Goal: Task Accomplishment & Management: Complete application form

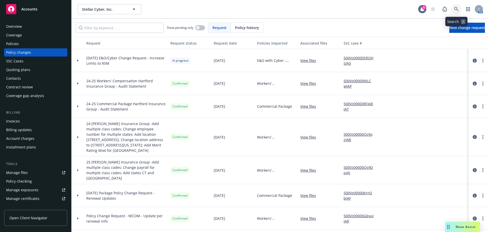
click at [458, 8] on icon at bounding box center [456, 9] width 5 height 5
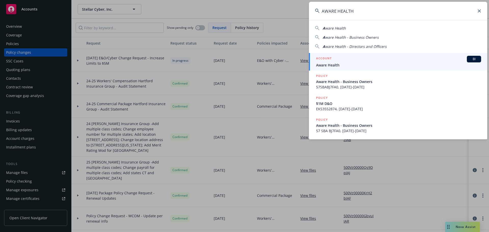
type input "AWARE HEALTH"
click at [350, 64] on span "Aware Health" at bounding box center [398, 64] width 165 height 5
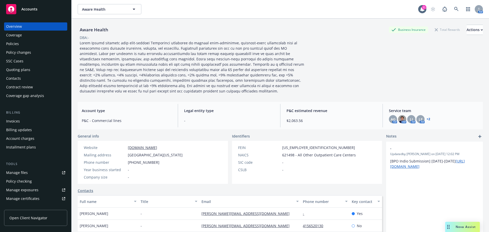
click at [17, 45] on div "Policies" at bounding box center [12, 44] width 13 height 8
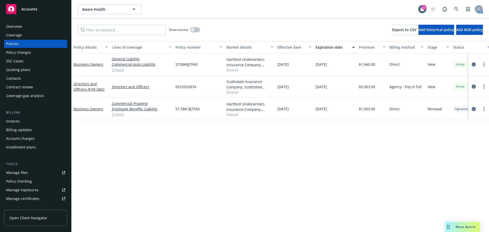
click at [28, 70] on div "Quoting plans" at bounding box center [18, 70] width 24 height 8
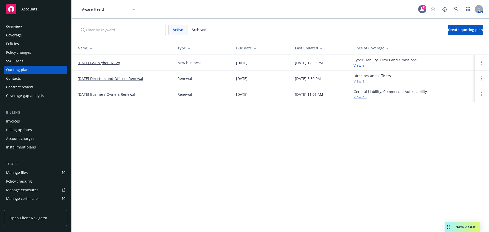
click at [89, 63] on link "[DATE] E&O/Cyber (NEW)" at bounding box center [99, 62] width 42 height 5
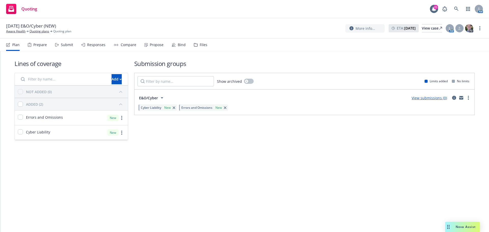
click at [61, 45] on div "Submit" at bounding box center [64, 45] width 18 height 12
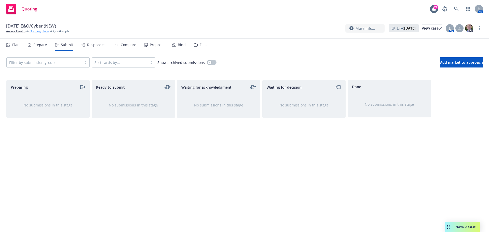
click at [39, 32] on link "Quoting plans" at bounding box center [40, 31] width 20 height 5
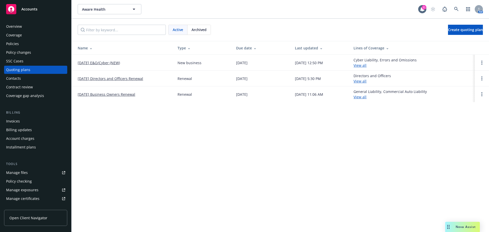
click at [105, 63] on link "[DATE] E&O/Cyber (NEW)" at bounding box center [99, 62] width 42 height 5
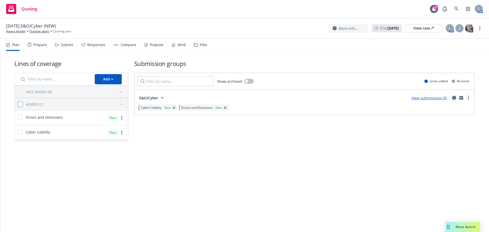
click at [19, 106] on input "checkbox" at bounding box center [20, 104] width 5 height 5
checkbox input "true"
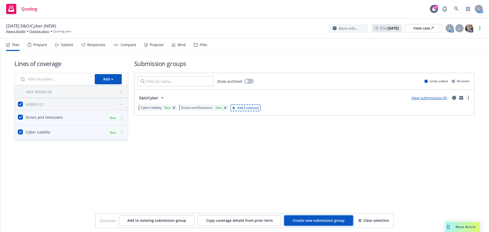
drag, startPoint x: 316, startPoint y: 221, endPoint x: 260, endPoint y: 198, distance: 61.1
click at [315, 221] on span "Create new submission group" at bounding box center [319, 220] width 52 height 5
checkbox input "false"
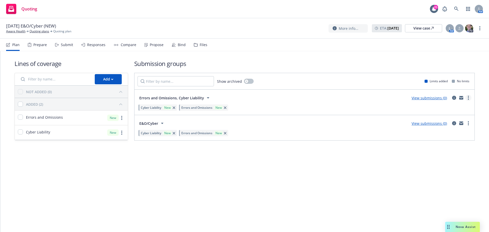
click at [470, 98] on link "more" at bounding box center [469, 98] width 6 height 6
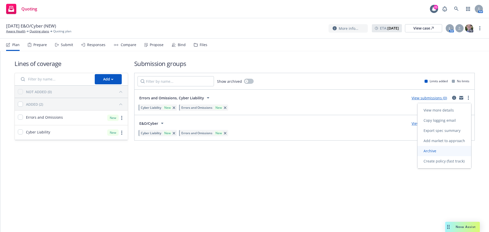
click at [434, 149] on span "Archive" at bounding box center [430, 151] width 25 height 5
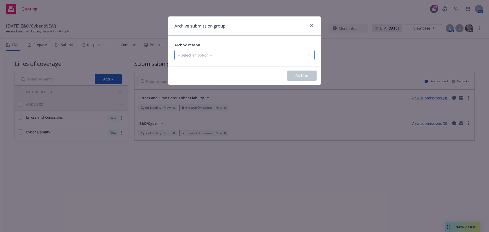
click at [203, 58] on select "-- select an option -- Customer no longer needs this coverage Duplicate Histori…" at bounding box center [245, 55] width 140 height 10
select select "MADE_BY_MISTAKE"
click at [175, 50] on select "-- select an option -- Customer no longer needs this coverage Duplicate Histori…" at bounding box center [245, 55] width 140 height 10
click at [309, 77] on button "Archive" at bounding box center [302, 76] width 30 height 10
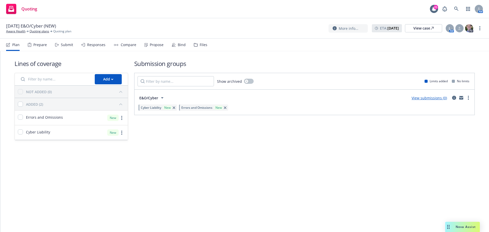
click at [66, 43] on div "Submit" at bounding box center [67, 45] width 12 height 4
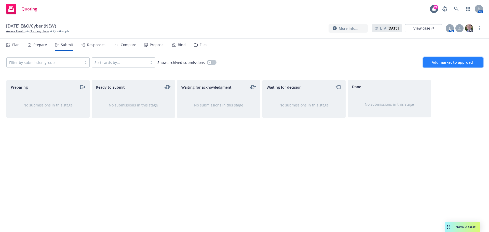
click at [443, 61] on span "Add market to approach" at bounding box center [453, 62] width 43 height 5
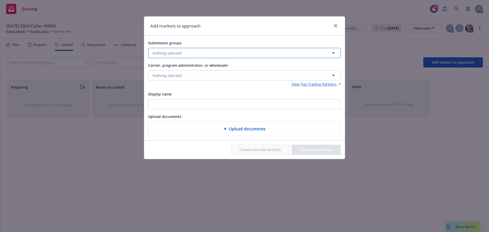
click at [168, 54] on span "Nothing selected" at bounding box center [167, 52] width 29 height 5
click at [155, 79] on input "checkbox" at bounding box center [156, 78] width 5 height 5
checkbox input "true"
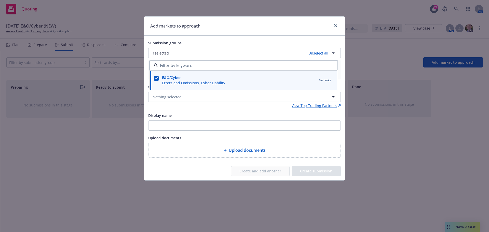
click at [100, 135] on div "Add markets to approach Submission groups 1 selected Unselect all E&O/Cyber Err…" at bounding box center [244, 116] width 489 height 232
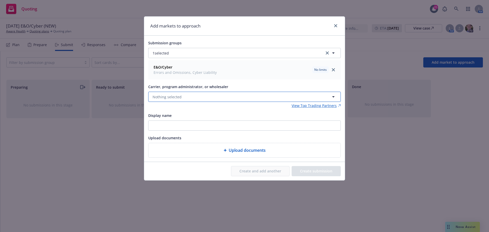
click at [166, 96] on span "Nothing selected" at bounding box center [167, 96] width 29 height 5
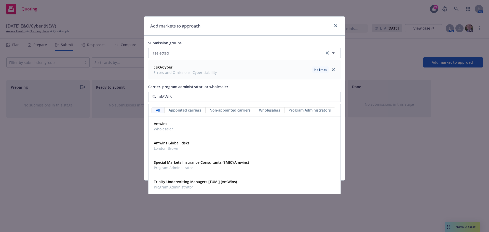
type input "aMWINS"
click at [162, 124] on strong "Amwins" at bounding box center [161, 123] width 14 height 5
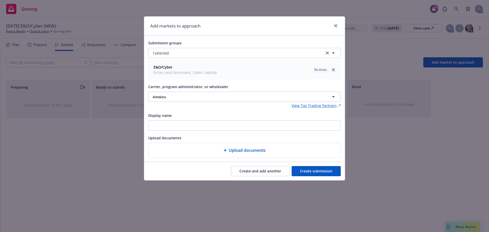
click at [314, 171] on button "Create submission" at bounding box center [316, 171] width 49 height 10
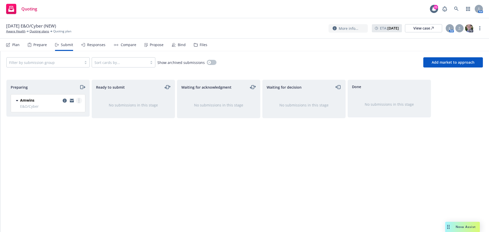
click at [80, 101] on link "more" at bounding box center [79, 101] width 6 height 6
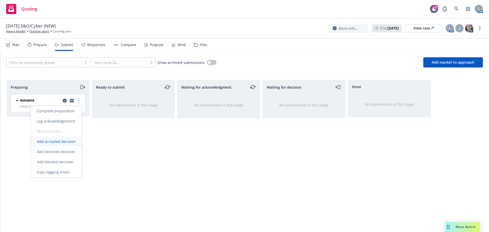
click at [46, 143] on span "Add accepted decision" at bounding box center [56, 141] width 51 height 5
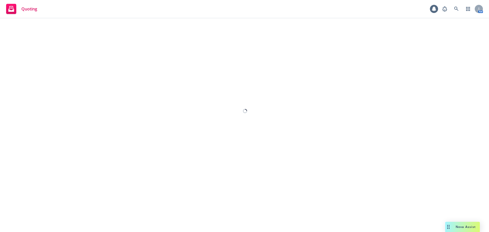
select select "12"
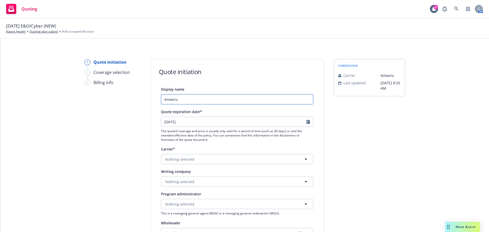
click at [162, 97] on input "Amwins" at bounding box center [237, 99] width 152 height 10
type input "10/4/2025 E&O/Cyber Amwins"
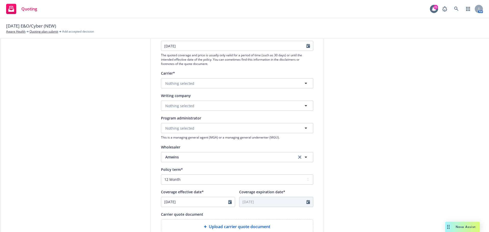
scroll to position [76, 0]
click at [175, 131] on button "Nothing selected" at bounding box center [237, 128] width 152 height 10
type input "cfc"
drag, startPoint x: 182, startPoint y: 144, endPoint x: 181, endPoint y: 137, distance: 7.4
click at [183, 143] on strong "CFC Underwriting" at bounding box center [182, 142] width 30 height 5
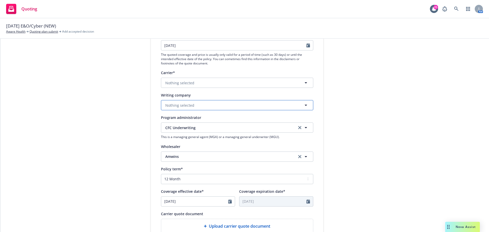
click at [173, 106] on span "Nothing selected" at bounding box center [179, 105] width 29 height 5
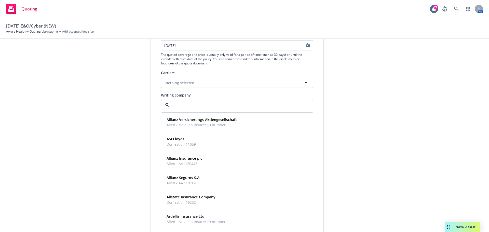
type input "llo"
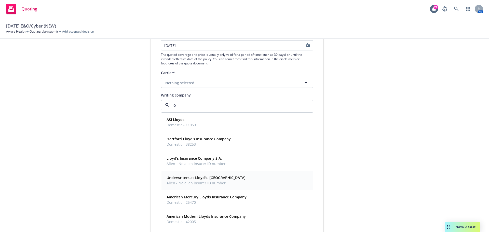
click at [178, 177] on strong "Underwriters at Lloyd's, London" at bounding box center [206, 177] width 79 height 5
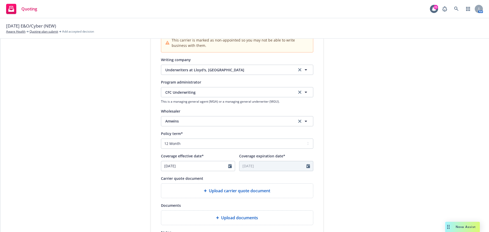
scroll to position [178, 0]
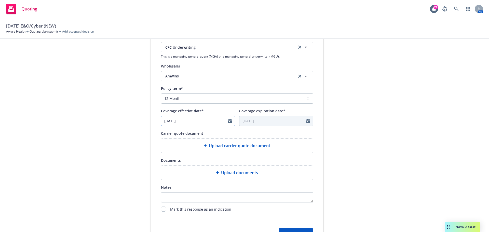
click at [228, 119] on icon "Calendar" at bounding box center [230, 121] width 4 height 4
select select "9"
click at [215, 180] on span "4" at bounding box center [216, 181] width 7 height 6
type input "10/04/2025"
type input "10/04/2026"
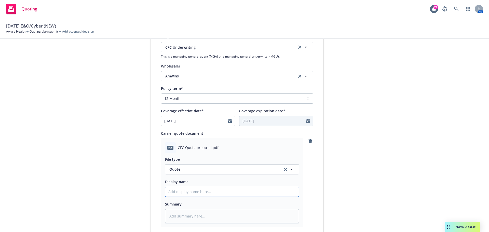
drag, startPoint x: 173, startPoint y: 194, endPoint x: 171, endPoint y: 191, distance: 2.8
click at [172, 193] on input "Display name" at bounding box center [232, 192] width 134 height 10
type textarea "x"
type input "1"
type textarea "x"
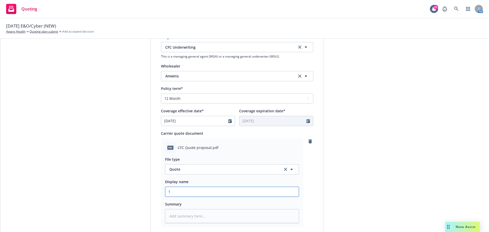
type input "10"
type textarea "x"
type input "10/"
type textarea "x"
type input "10/4"
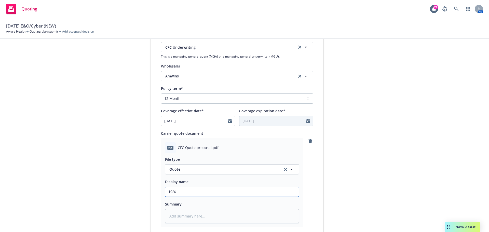
type textarea "x"
type input "10/4/"
type textarea "x"
type input "10/4/20"
type textarea "x"
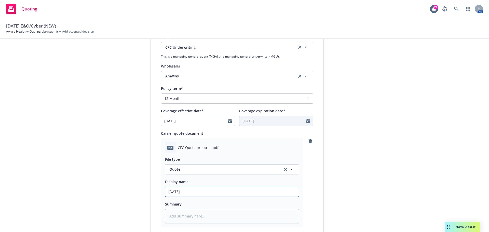
type input "10/4/202"
type textarea "x"
type input "10/4/2025"
type textarea "x"
type input "10/4/2025"
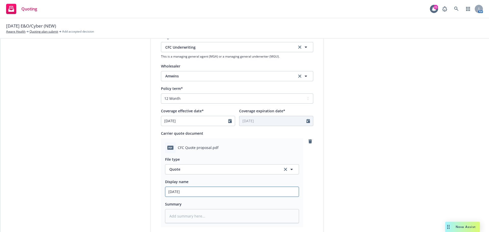
type textarea "x"
type input "10/4/2025 E"
type textarea "x"
type input "10/4/2025 E&"
type textarea "x"
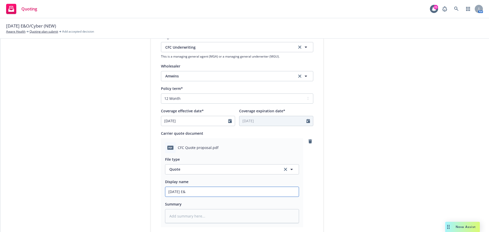
type input "10/4/2025 E&O"
type textarea "x"
type input "10/4/2025 E&O/"
type textarea "x"
type input "10/4/2025 E&O/C"
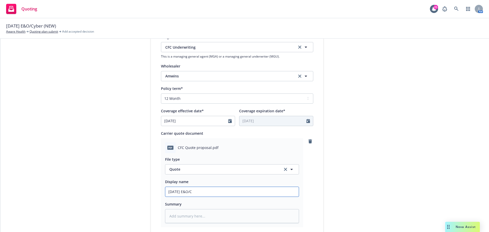
type textarea "x"
type input "10/4/2025 E&O/Cy"
type textarea "x"
type input "10/4/2025 E&O/Cyb"
type textarea "x"
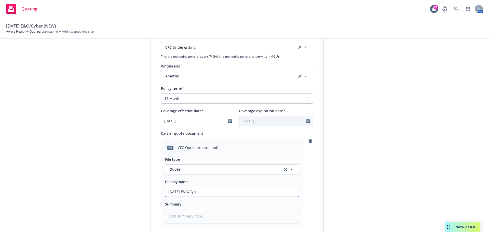
type input "10/4/2025 E&O/Cybe"
type textarea "x"
type input "10/4/2025 E&O/Cyber"
type textarea "x"
type input "10/4/2025 E&O/Cyber"
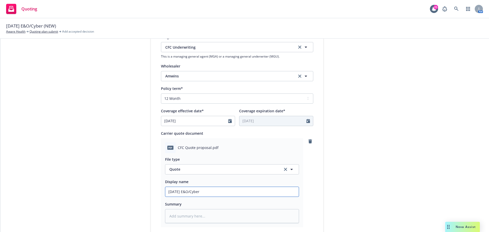
type textarea "x"
type input "10/4/2025 E&O/Cyber L"
type textarea "x"
type input "10/4/2025 E&O/Cyber Ll"
type textarea "x"
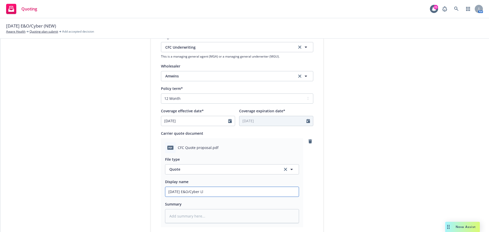
type input "10/4/2025 E&O/Cyber Llo"
type textarea "x"
type input "10/4/2025 E&O/Cyber Lloy"
type textarea "x"
type input "10/4/2025 E&O/Cyber Lloyd"
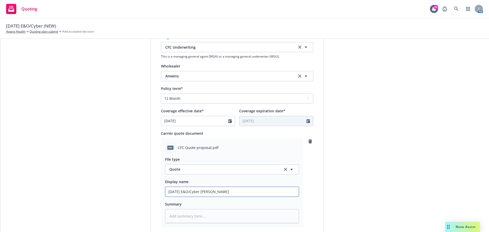
type textarea "x"
type input "10/4/2025 E&O/Cyber Lloyds"
type textarea "x"
type input "10/4/2025 E&O/Cyber Lloyds/"
type textarea "x"
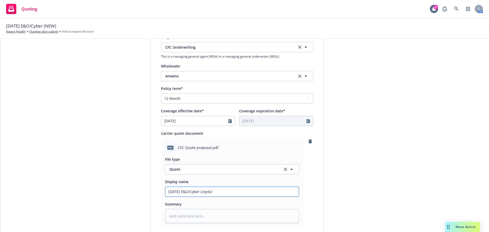
type input "10/4/2025 E&O/Cyber Lloyds/C"
type textarea "x"
type input "10/4/2025 E&O/Cyber Lloyds/CF"
type textarea "x"
type input "10/4/2025 E&O/Cyber Lloyds/CFC"
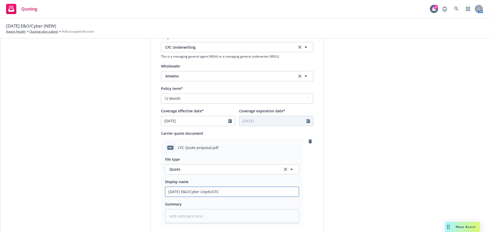
type textarea "x"
type input "10/4/2025 E&O/Cyber Lloyds/CFC/"
type textarea "x"
type input "10/4/2025 E&O/Cyber Lloyds/CFC/A"
type textarea "x"
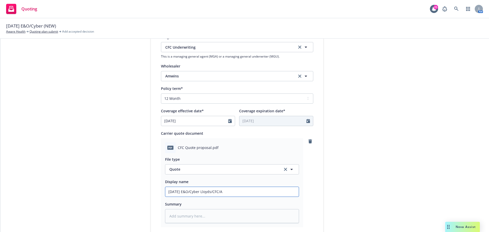
type input "10/4/2025 E&O/Cyber Lloyds/CFC/Am"
type textarea "x"
type input "10/4/2025 E&O/Cyber Lloyds/CFC/Amw"
type textarea "x"
type input "10/4/2025 E&O/Cyber Lloyds/CFC/Amwi"
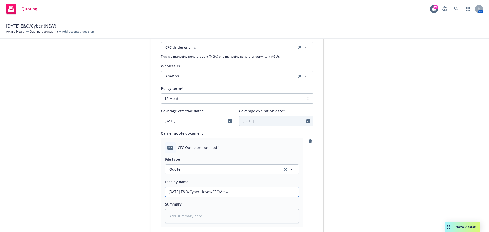
type textarea "x"
type input "10/4/2025 E&O/Cyber Lloyds/CFC/Amwin"
type textarea "x"
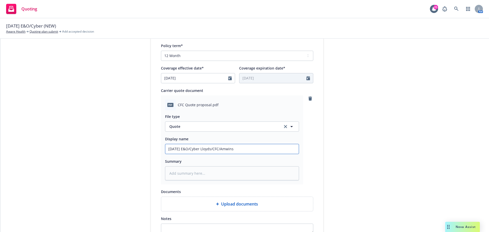
scroll to position [285, 0]
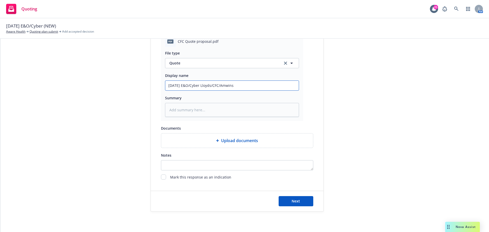
type input "10/4/2025 E&O/Cyber Lloyds/CFC/Amwins"
type textarea "x"
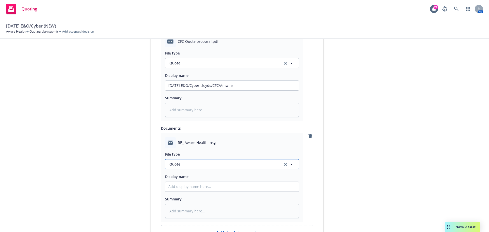
click at [186, 164] on span "Quote" at bounding box center [222, 164] width 107 height 5
type input "quote r"
click at [206, 173] on div "Quote received" at bounding box center [232, 179] width 134 height 14
click at [169, 183] on input "Display name" at bounding box center [232, 187] width 134 height 10
type textarea "x"
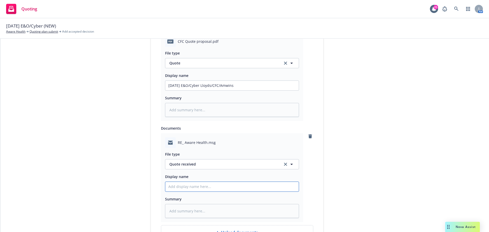
type input "1"
type textarea "x"
type input "10"
type textarea "x"
type input "10/"
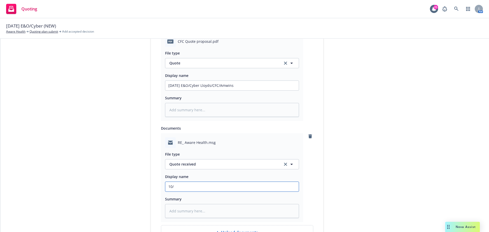
type textarea "x"
type input "10/4"
type textarea "x"
type input "10/4/"
type textarea "x"
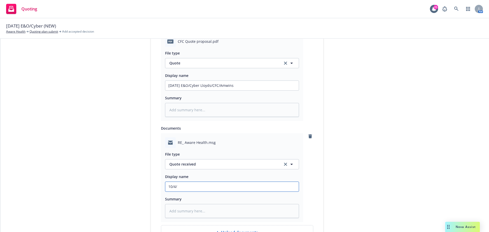
type input "10/4/2"
type textarea "x"
type input "10/4/20"
type textarea "x"
type input "10/4/202"
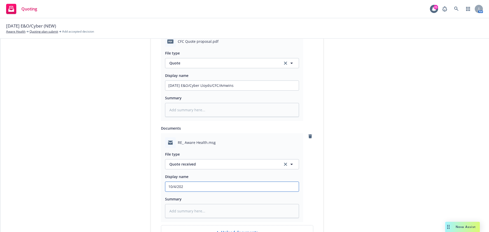
type textarea "x"
type input "10/4/2025"
type textarea "x"
type input "10/4/2025"
type textarea "x"
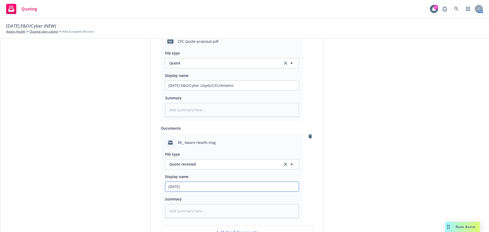
type input "10/4/2025 E"
type textarea "x"
type input "10/4/2025 E&"
type textarea "x"
type input "10/4/2025 E&O"
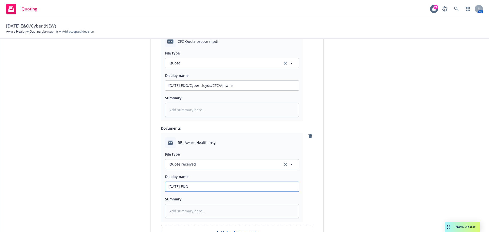
type textarea "x"
type input "10/4/2025 E&O/"
type textarea "x"
type input "10/4/2025 E&O/C"
type textarea "x"
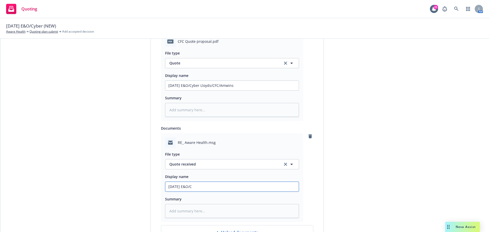
type input "10/4/2025 E&O/Cy"
type textarea "x"
type input "10/4/2025 E&O/Cyb"
type textarea "x"
type input "10/4/2025 E&O/Cybe"
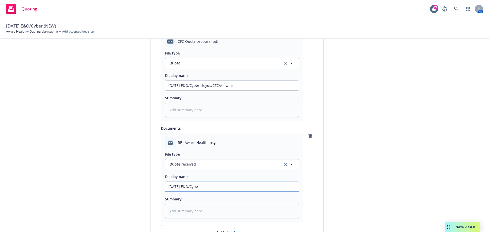
type textarea "x"
type input "10/4/2025 E&O/Cyber"
type textarea "x"
type input "10/4/2025 E&O/Cyber"
type textarea "x"
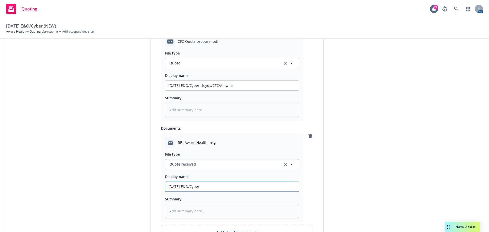
type input "10/4/2025 E&O/Cyber A"
type textarea "x"
type input "10/4/2025 E&O/Cyber Am"
type textarea "x"
type input "10/4/2025 E&O/Cyber Amw"
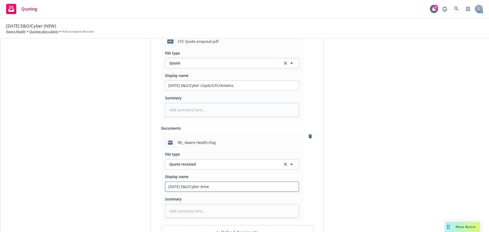
type textarea "x"
type input "10/4/2025 E&O/Cyber Amwi"
type textarea "x"
type input "10/4/2025 E&O/Cyber Amwin"
type textarea "x"
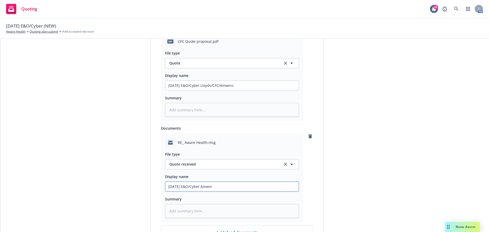
type input "10/4/2025 E&O/Cyber Amwins"
type textarea "x"
type input "10/4/2025 E&O/Cyber Amwins"
type textarea "x"
type input "10/4/2025 E&O/Cyber Amwins q"
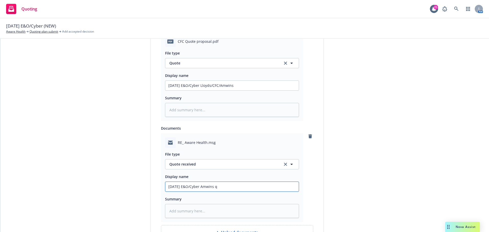
type textarea "x"
type input "10/4/2025 E&O/Cyber Amwins qu"
type textarea "x"
type input "10/4/2025 E&O/Cyber Amwins q"
type textarea "x"
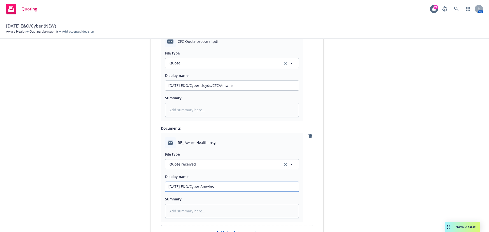
type input "10/4/2025 E&O/Cyber Amwins"
click at [204, 85] on input "10/4/2025 E&O/Cyber Lloyds/CFC/Amwins" at bounding box center [232, 86] width 134 height 10
type textarea "x"
type input "10/4/2025 E&O/Cyber QLloyds/CFC/Amwins"
type textarea "x"
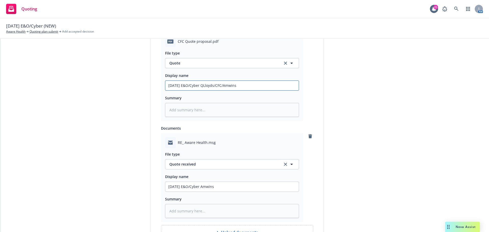
type input "10/4/2025 E&O/Cyber QuLloyds/CFC/Amwins"
type textarea "x"
type input "10/4/2025 E&O/Cyber QuoLloyds/CFC/Amwins"
type textarea "x"
type input "10/4/2025 E&O/Cyber QuotLloyds/CFC/Amwins"
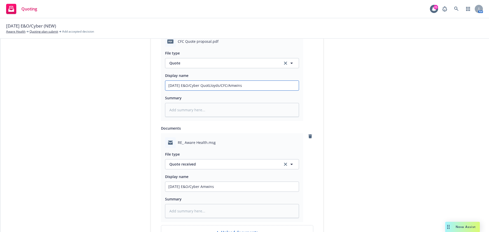
type textarea "x"
type input "10/4/2025 E&O/Cyber QuoteLloyds/CFC/Amwins"
type textarea "x"
type input "10/4/2025 E&O/Cyber Quote:Lloyds/CFC/Amwins"
type textarea "x"
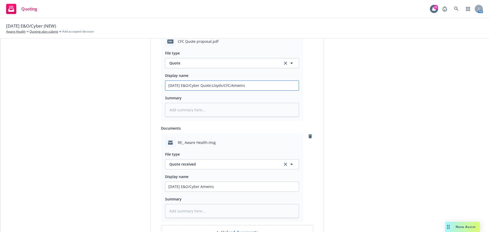
type input "10/4/2025 E&O/Cyber Quote: Lloyds/CFC/Amwins"
type textarea "x"
type input "10/4/2025 E&O/Cyber Quote: Lloyds/CFC/Amwins"
type textarea "x"
type input "10/4/2025 E&O/Cyber Quote: $Lloyds/CFC/Amwins"
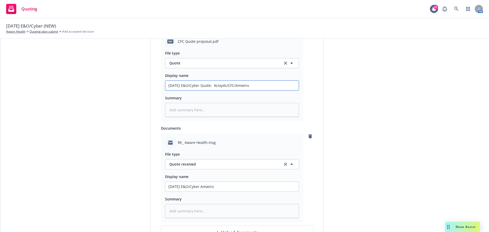
type textarea "x"
type input "10/4/2025 E&O/Cyber Quote: $8Lloyds/CFC/Amwins"
type textarea "x"
type input "10/4/2025 E&O/Cyber Quote: $8,Lloyds/CFC/Amwins"
type textarea "x"
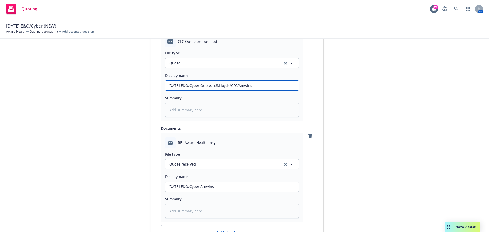
type input "10/4/2025 E&O/Cyber Quote: $8,6Lloyds/CFC/Amwins"
type textarea "x"
type input "10/4/2025 E&O/Cyber Quote: $8,65Lloyds/CFC/Amwins"
type textarea "x"
type input "10/4/2025 E&O/Cyber Quote: $8,650Lloyds/CFC/Amwins"
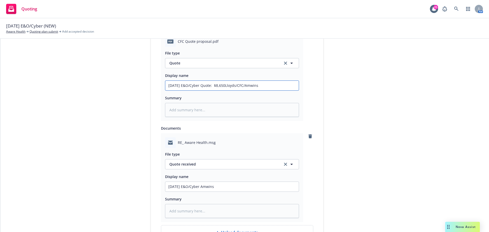
click at [215, 87] on input "10/4/2025 E&O/Cyber Quote: $8,650Lloyds/CFC/Amwins" at bounding box center [232, 86] width 134 height 10
type textarea "x"
type input "10/4/2025 E&O/Cyber Quote: $8,650Lloyds/CFC/Amwins"
click at [231, 188] on input "10/4/2025 E&O/Cyber Amwins" at bounding box center [232, 187] width 134 height 10
click at [203, 186] on input "10/4/2025 E&O/Cyber Amwins" at bounding box center [232, 187] width 134 height 10
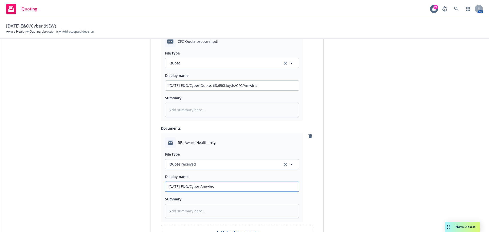
type textarea "x"
type input "10/4/2025 E&O/Cyber QAmwins"
type textarea "x"
type input "10/4/2025 E&O/Cyber QuAmwins"
type textarea "x"
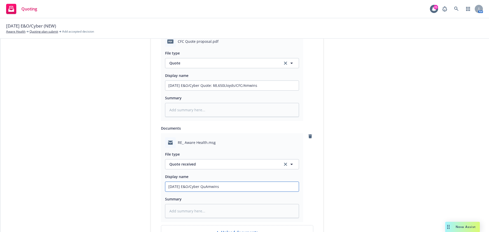
type input "10/4/2025 E&O/Cyber QuoAmwins"
type textarea "x"
type input "10/4/2025 E&O/Cyber QuotAmwins"
type textarea "x"
type input "10/4/2025 E&O/Cyber QuoteAmwins"
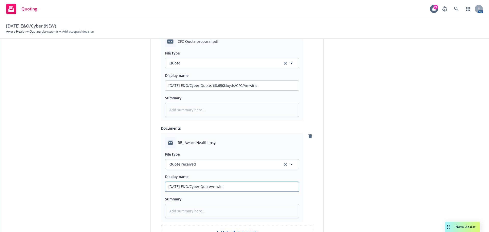
type textarea "x"
type input "10/4/2025 E&O/Cyber Quote Amwins"
type textarea "x"
type input "10/4/2025 E&O/Cyber Quote reAmwins"
type textarea "x"
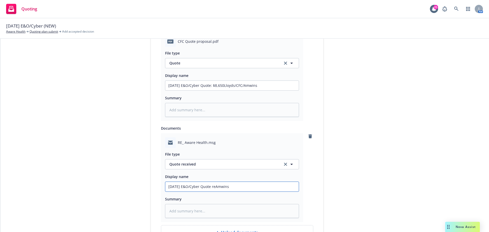
type input "10/4/2025 E&O/Cyber Quote rAmwins"
type textarea "x"
type input "10/4/2025 E&O/Cyber Quote Amwins"
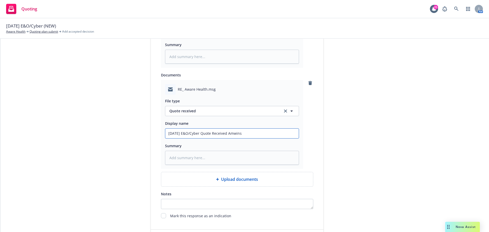
scroll to position [377, 0]
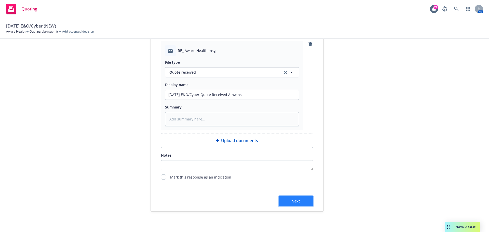
click at [296, 203] on span "Next" at bounding box center [296, 201] width 8 height 5
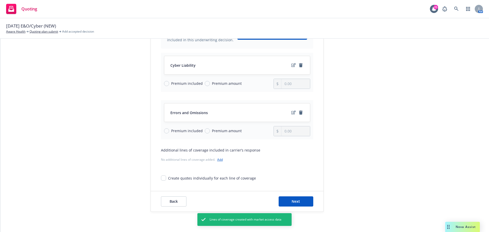
scroll to position [66, 0]
click at [297, 197] on button "Next" at bounding box center [296, 201] width 35 height 10
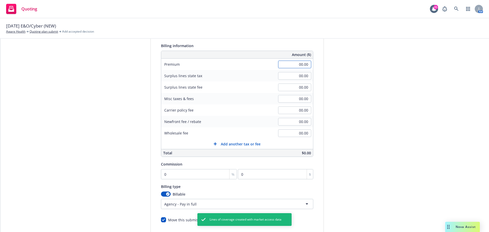
click at [296, 63] on input "00.00" at bounding box center [294, 65] width 33 height 8
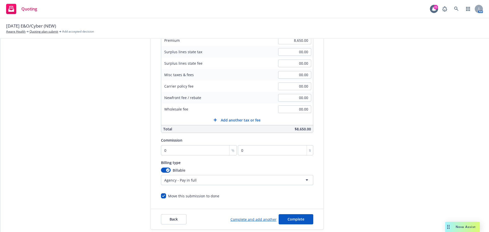
scroll to position [108, 0]
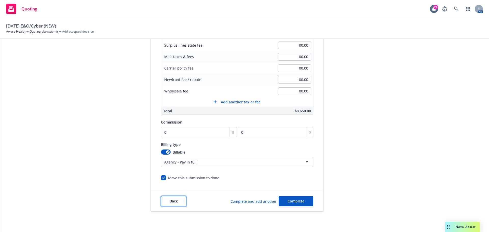
click at [170, 200] on span "Back" at bounding box center [174, 201] width 8 height 5
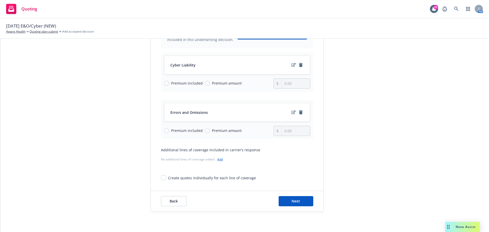
click at [220, 159] on link "Add" at bounding box center [220, 159] width 6 height 4
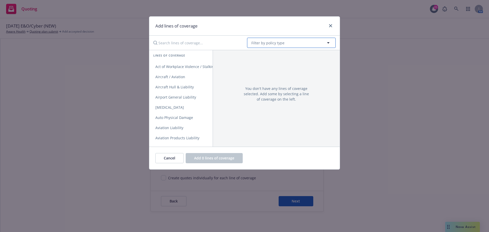
click at [273, 40] on span "Filter by policy type" at bounding box center [268, 42] width 33 height 5
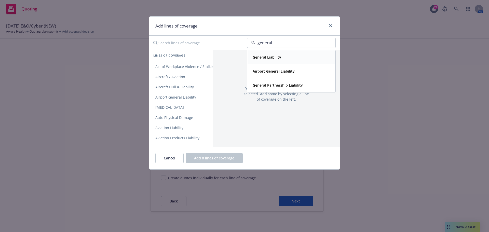
click at [271, 56] on strong "General Liability" at bounding box center [267, 57] width 29 height 5
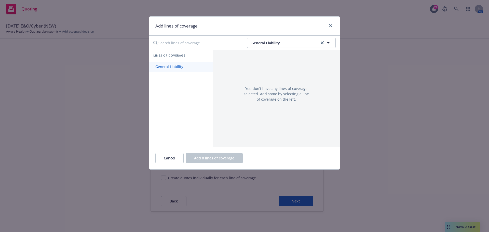
click at [174, 68] on span "General Liability" at bounding box center [169, 66] width 40 height 5
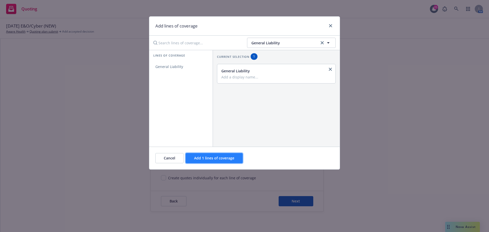
click at [210, 156] on span "Add 1 lines of coverage" at bounding box center [214, 158] width 40 height 5
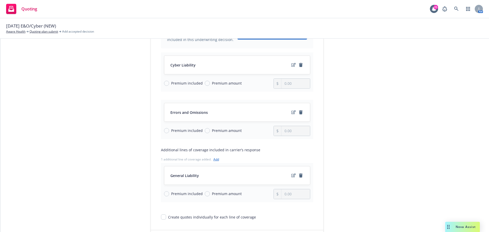
scroll to position [105, 0]
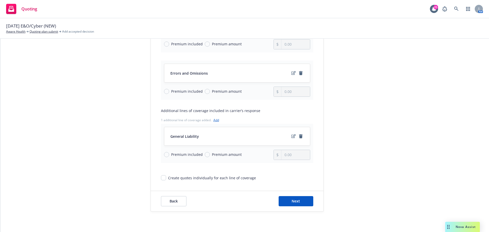
click at [214, 120] on link "Add" at bounding box center [217, 120] width 6 height 4
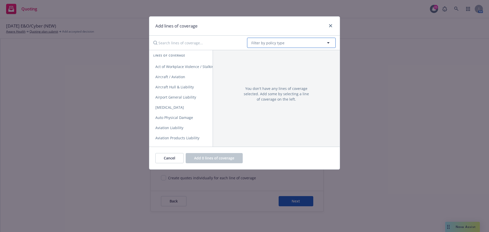
click at [271, 44] on span "Filter by policy type" at bounding box center [268, 42] width 33 height 5
click at [265, 54] on div "Crime" at bounding box center [292, 57] width 82 height 7
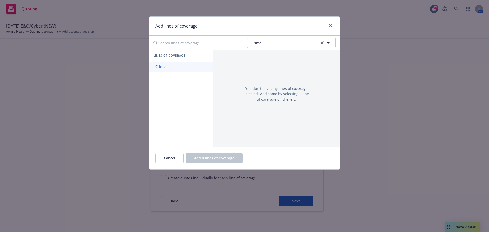
click at [175, 68] on link "Crime" at bounding box center [180, 67] width 63 height 10
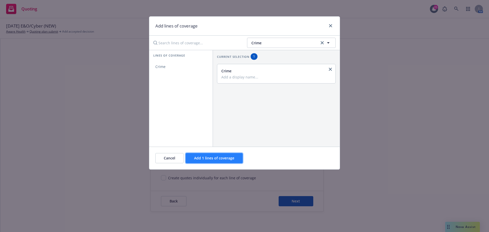
click at [211, 159] on span "Add 1 lines of coverage" at bounding box center [214, 158] width 40 height 5
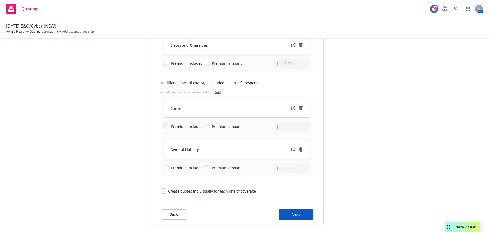
scroll to position [147, 0]
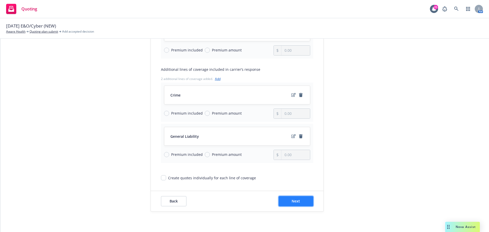
click at [297, 202] on span "Next" at bounding box center [296, 201] width 8 height 5
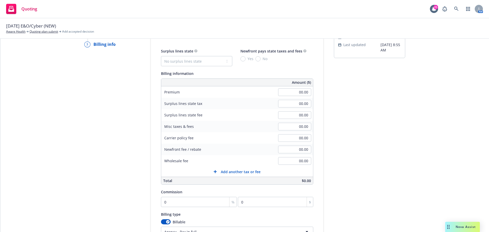
scroll to position [6, 0]
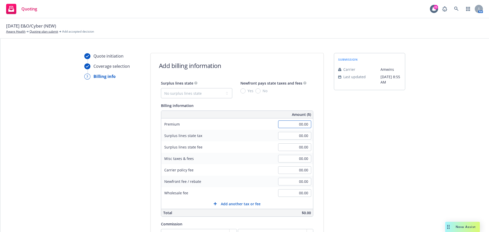
click at [296, 124] on input "00.00" at bounding box center [294, 125] width 33 height 8
click at [169, 93] on select "No surplus lines state Alaska Alabama Arkansas Arizona California Colorado Conn…" at bounding box center [196, 93] width 71 height 10
click at [161, 88] on select "No surplus lines state Alaska Alabama Arkansas Arizona California Colorado Conn…" at bounding box center [196, 93] width 71 height 10
click at [256, 90] on input "No" at bounding box center [258, 90] width 5 height 5
click at [293, 169] on input "00.00" at bounding box center [294, 170] width 33 height 8
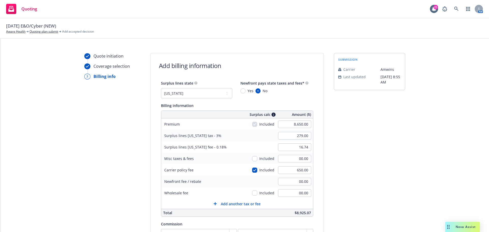
click at [369, 171] on div "submission Carrier Amwins Last updated 9/24, 8:55 AM" at bounding box center [369, 183] width 71 height 261
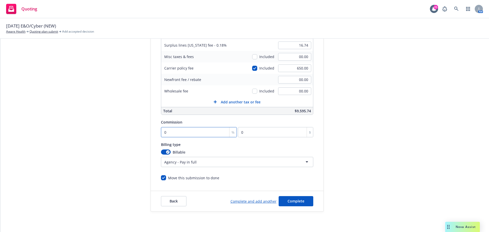
click at [168, 133] on input "0" at bounding box center [199, 132] width 76 height 10
click at [291, 201] on span "Complete" at bounding box center [296, 201] width 17 height 5
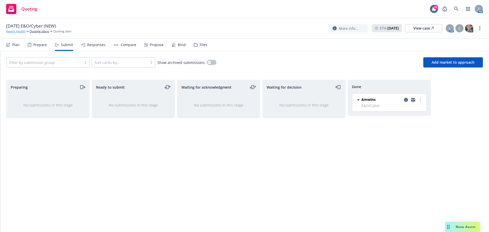
click at [21, 32] on link "Aware Health" at bounding box center [15, 31] width 19 height 5
